Goal: Task Accomplishment & Management: Manage account settings

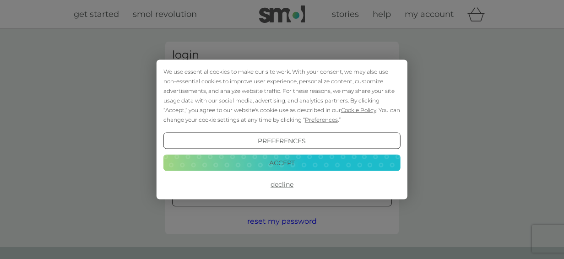
click at [282, 181] on button "Decline" at bounding box center [281, 184] width 237 height 16
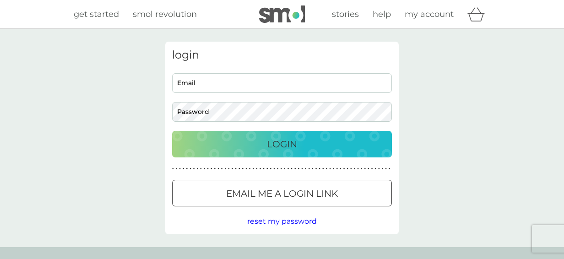
click at [247, 83] on input "Email" at bounding box center [282, 83] width 220 height 20
type input "[EMAIL_ADDRESS][PERSON_NAME][DOMAIN_NAME]"
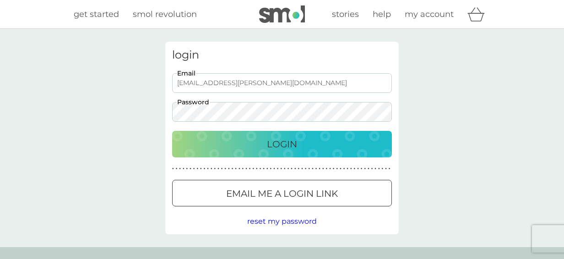
click at [172, 131] on button "Login" at bounding box center [282, 144] width 220 height 27
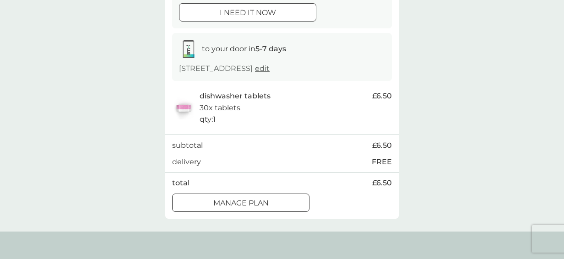
scroll to position [124, 0]
click at [244, 202] on div at bounding box center [240, 203] width 33 height 10
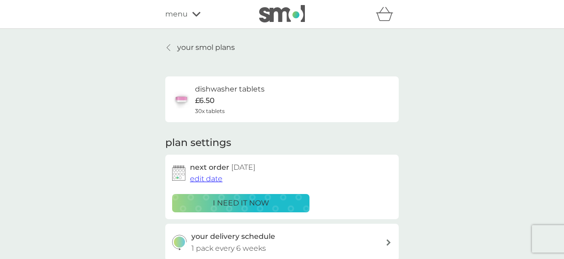
click at [208, 179] on span "edit date" at bounding box center [206, 178] width 33 height 9
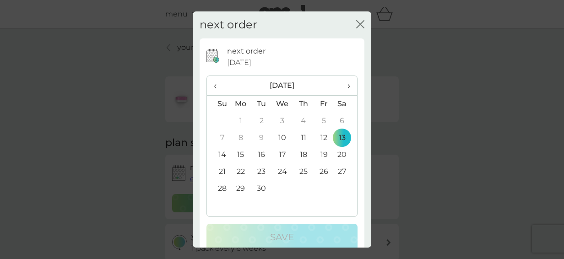
click at [337, 153] on td "20" at bounding box center [345, 155] width 23 height 17
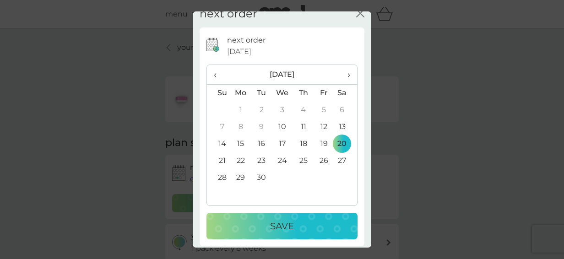
scroll to position [16, 0]
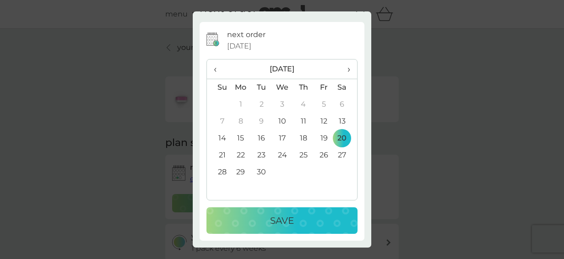
click at [317, 222] on div "Save" at bounding box center [282, 220] width 133 height 15
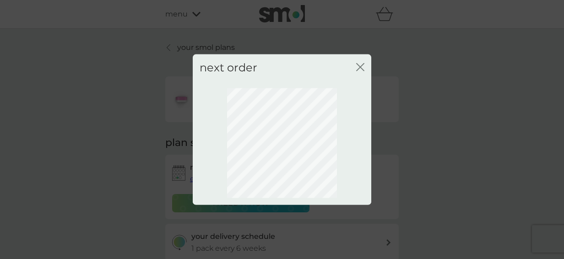
click at [362, 66] on icon "close" at bounding box center [360, 67] width 8 height 8
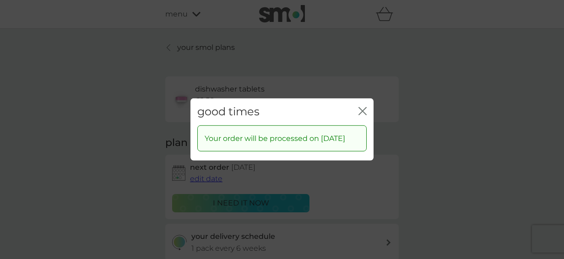
click at [366, 98] on div "good times close" at bounding box center [282, 111] width 183 height 27
click at [366, 108] on icon "close" at bounding box center [363, 111] width 8 height 8
